Goal: Book appointment/travel/reservation

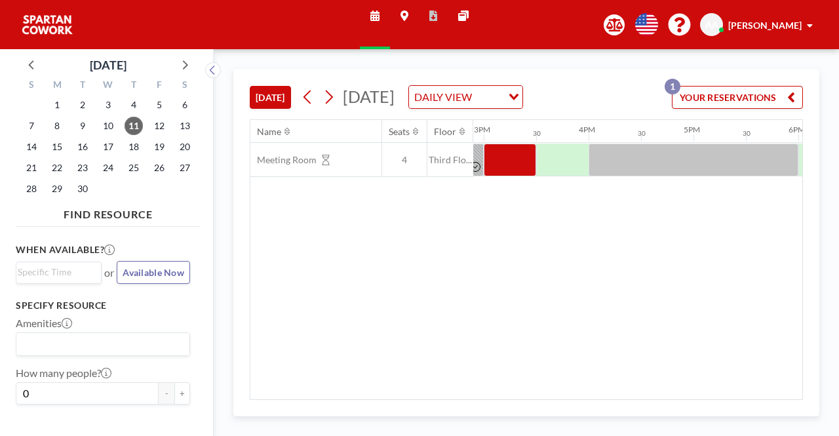
scroll to position [0, 1566]
click at [511, 176] on div at bounding box center [506, 160] width 52 height 33
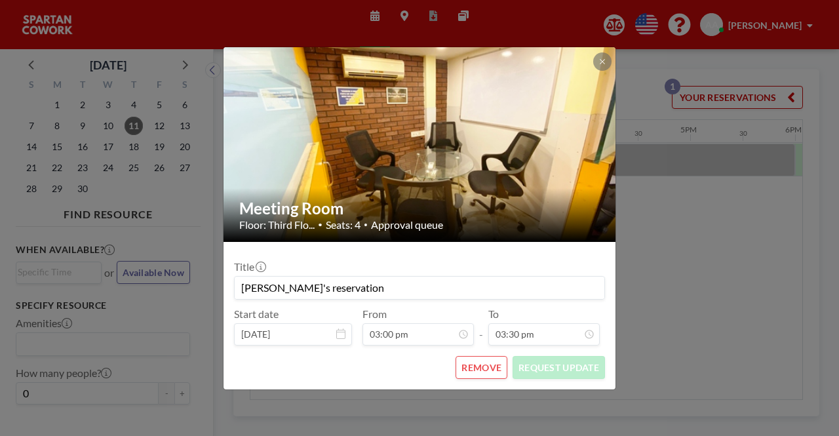
click at [591, 315] on div "To 03:30 pm" at bounding box center [543, 326] width 111 height 38
click at [744, 288] on div "Meeting Room Floor: Third Flo... • Seats: 4 • Approval queue Title Akhil's rese…" at bounding box center [419, 218] width 839 height 436
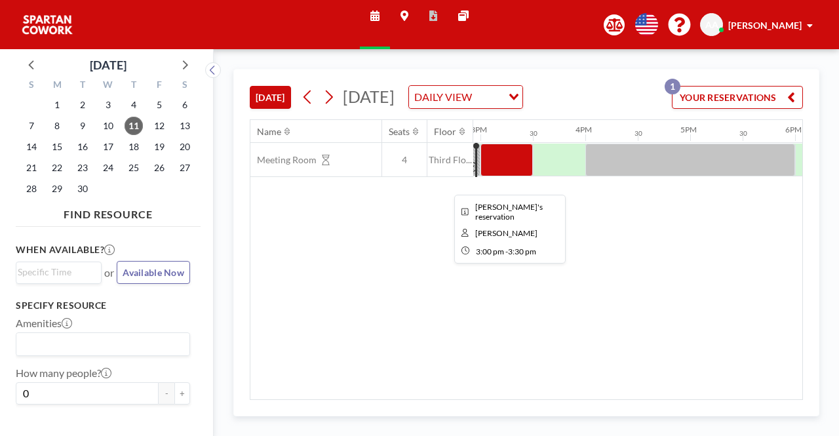
click at [506, 170] on div at bounding box center [506, 160] width 52 height 33
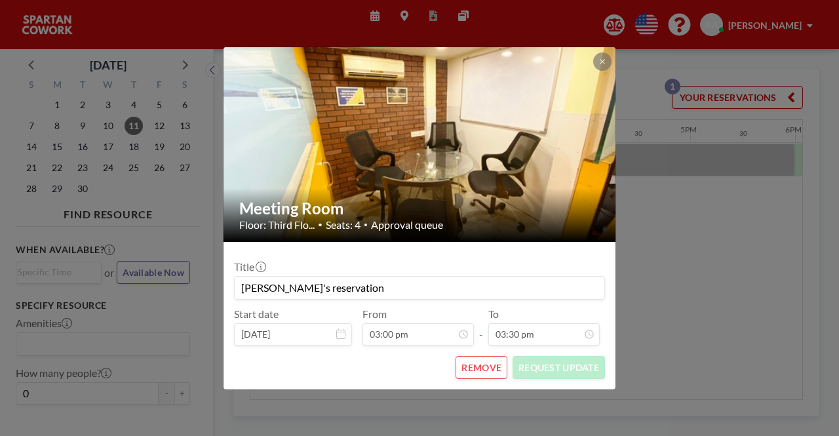
scroll to position [280, 0]
click at [484, 367] on button "REMOVE" at bounding box center [481, 367] width 52 height 23
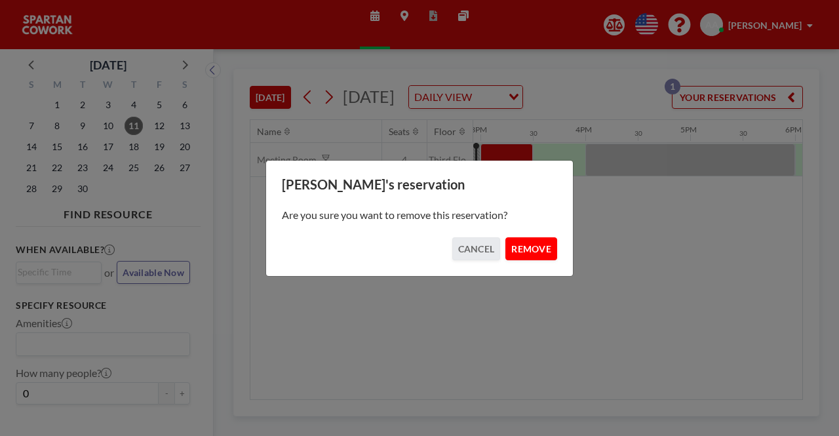
click at [528, 254] on button "REMOVE" at bounding box center [531, 248] width 52 height 23
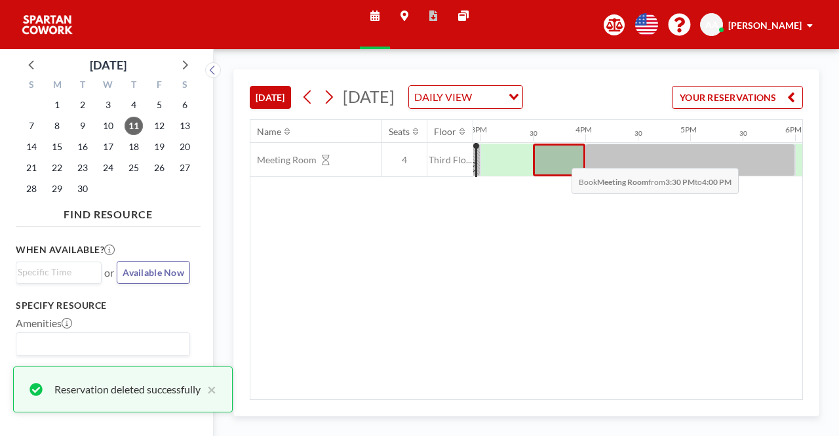
click at [561, 175] on div at bounding box center [559, 160] width 52 height 33
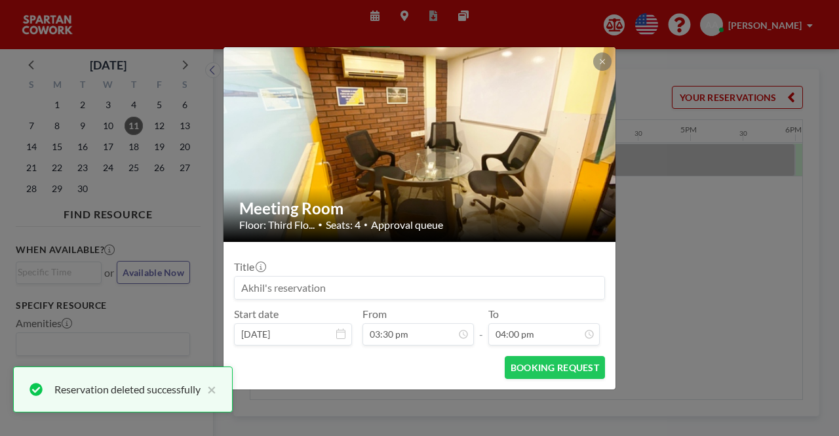
scroll to position [303, 0]
click at [535, 374] on button "BOOKING REQUEST" at bounding box center [555, 367] width 100 height 23
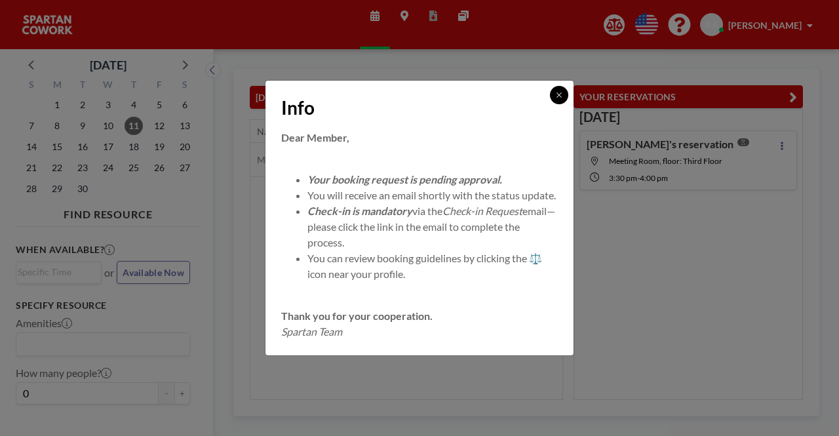
click at [553, 88] on button at bounding box center [559, 95] width 18 height 18
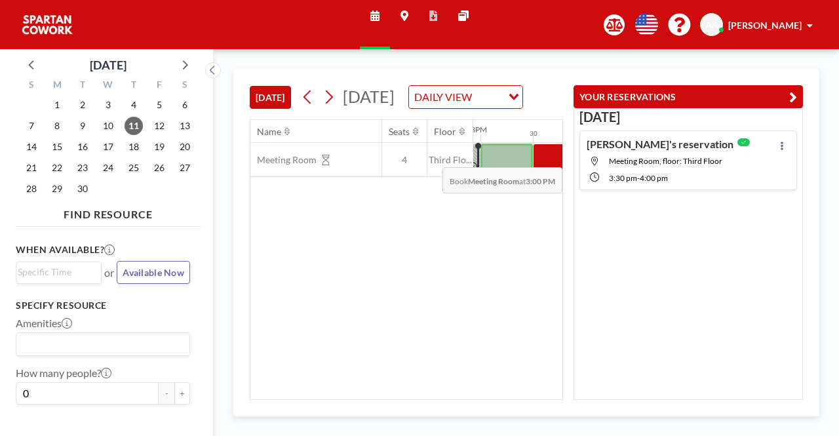
click at [522, 176] on div at bounding box center [506, 160] width 52 height 33
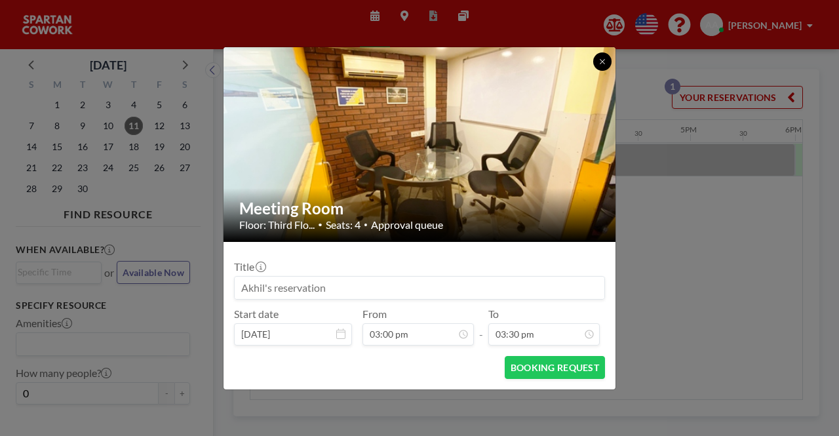
click at [604, 58] on icon at bounding box center [602, 62] width 8 height 8
